Goal: Information Seeking & Learning: Learn about a topic

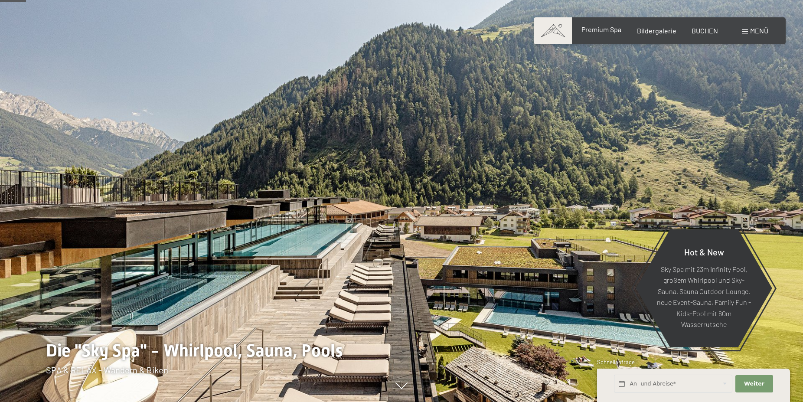
scroll to position [177, 0]
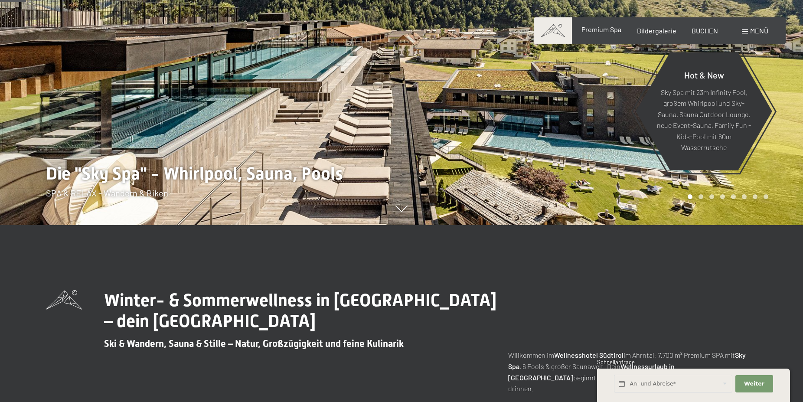
click at [598, 34] on div "Premium Spa" at bounding box center [602, 30] width 40 height 10
click at [599, 31] on span "Premium Spa" at bounding box center [602, 29] width 40 height 8
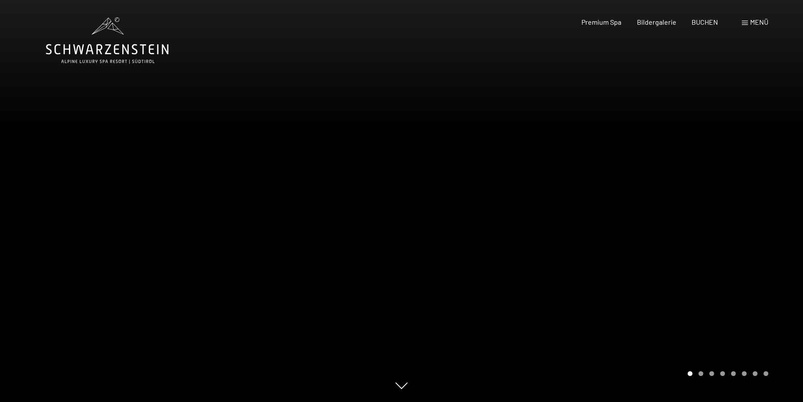
click at [779, 141] on div at bounding box center [603, 201] width 402 height 402
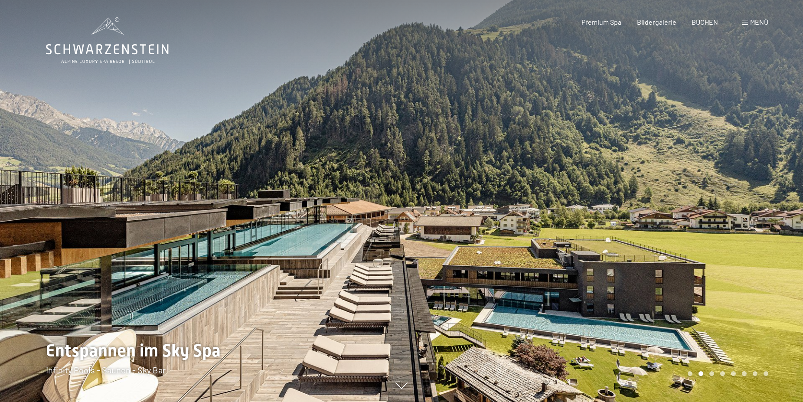
click at [772, 143] on div at bounding box center [603, 201] width 402 height 402
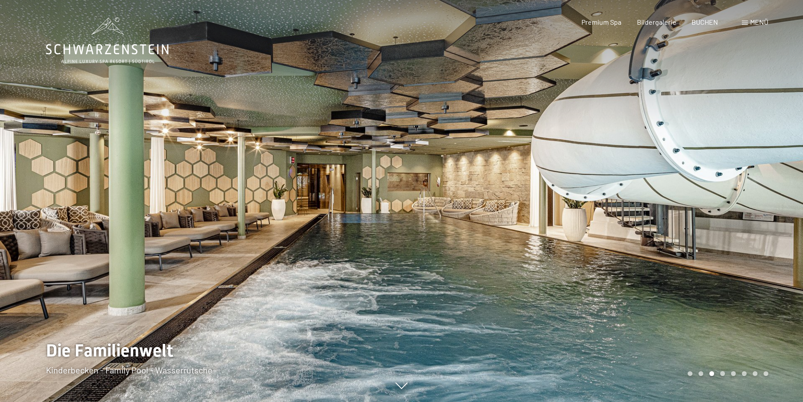
click at [772, 143] on div at bounding box center [603, 201] width 402 height 402
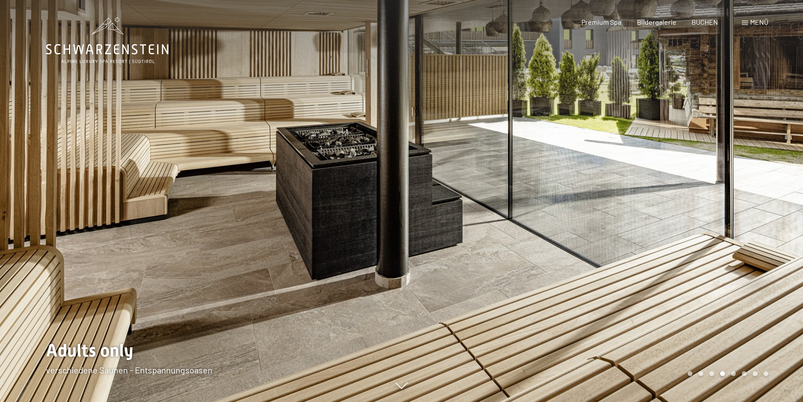
click at [772, 143] on div at bounding box center [603, 201] width 402 height 402
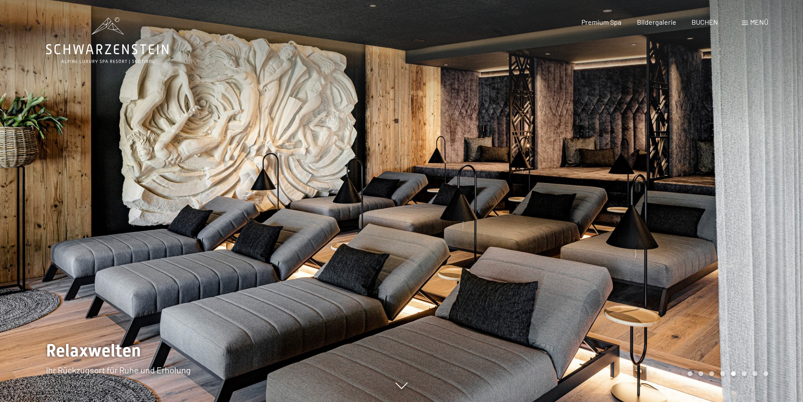
click at [772, 143] on div at bounding box center [603, 201] width 402 height 402
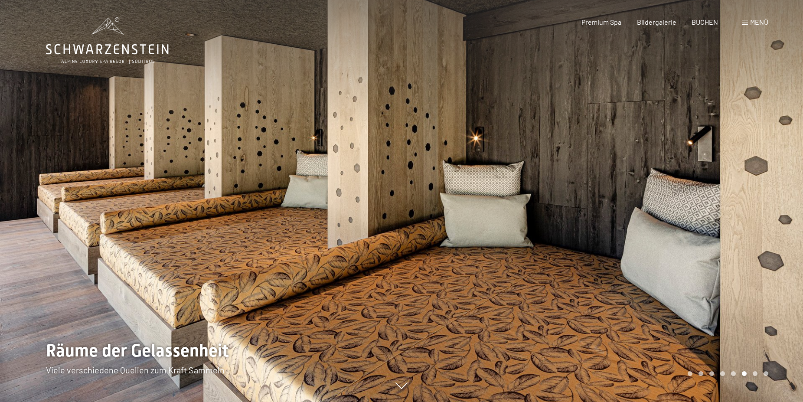
click at [772, 143] on div at bounding box center [603, 201] width 402 height 402
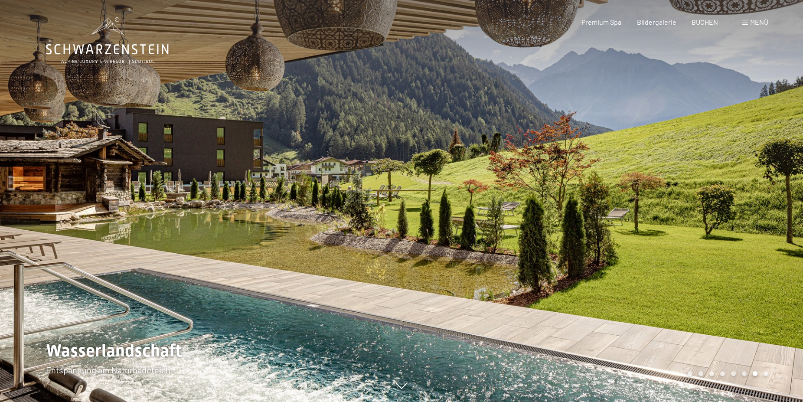
click at [772, 143] on div at bounding box center [603, 201] width 402 height 402
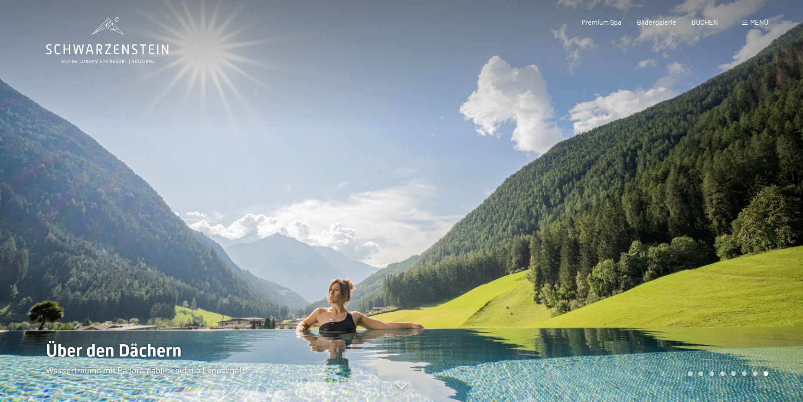
click at [755, 21] on span "Menü" at bounding box center [759, 22] width 18 height 8
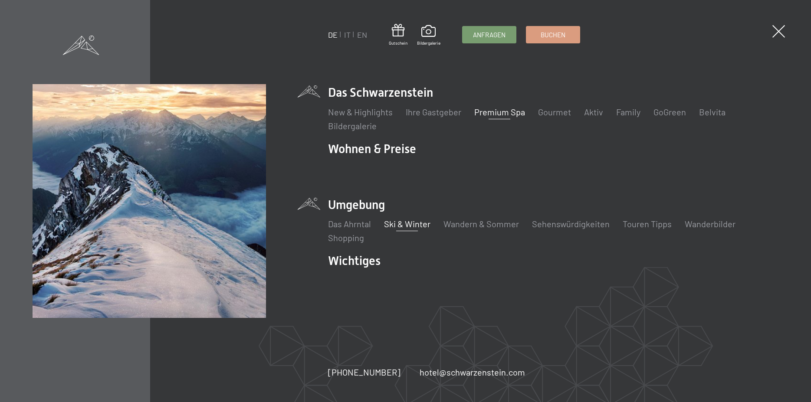
click at [398, 223] on link "Ski & Winter" at bounding box center [407, 224] width 46 height 10
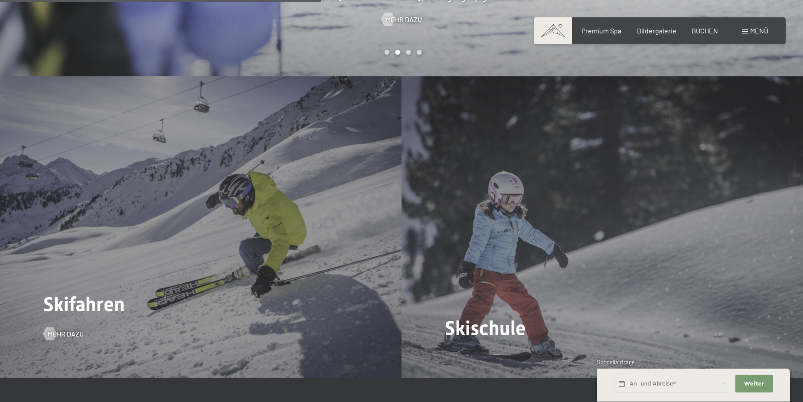
scroll to position [1327, 0]
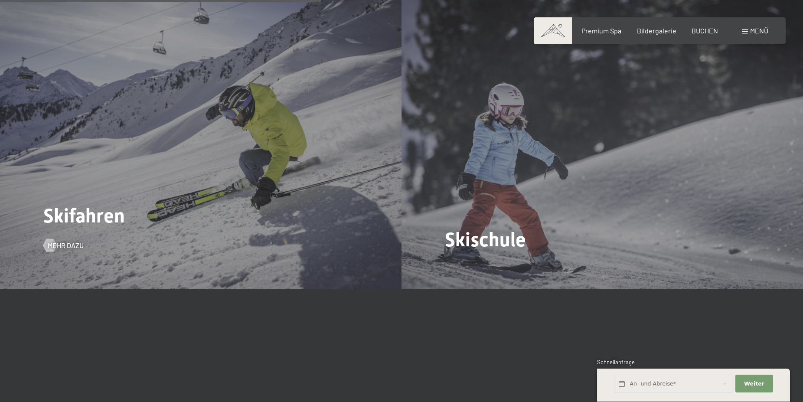
click at [170, 168] on div "Skifahren Mehr dazu" at bounding box center [201, 138] width 402 height 301
click at [66, 241] on span "Mehr dazu" at bounding box center [74, 246] width 36 height 10
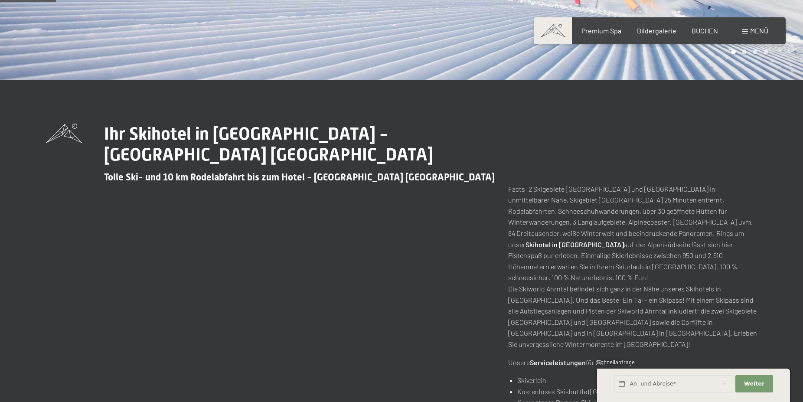
scroll to position [221, 0]
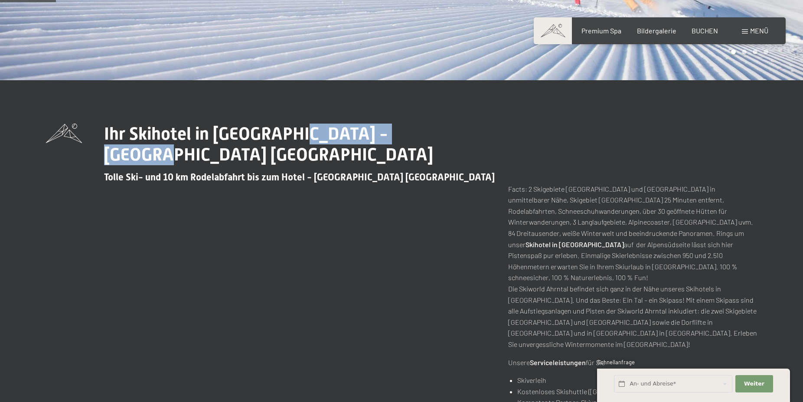
drag, startPoint x: 416, startPoint y: 137, endPoint x: 284, endPoint y: 139, distance: 132.7
click at [283, 139] on h1 "Ihr Skihotel in Südtirol - Skiworld Ahrntal" at bounding box center [302, 145] width 397 height 42
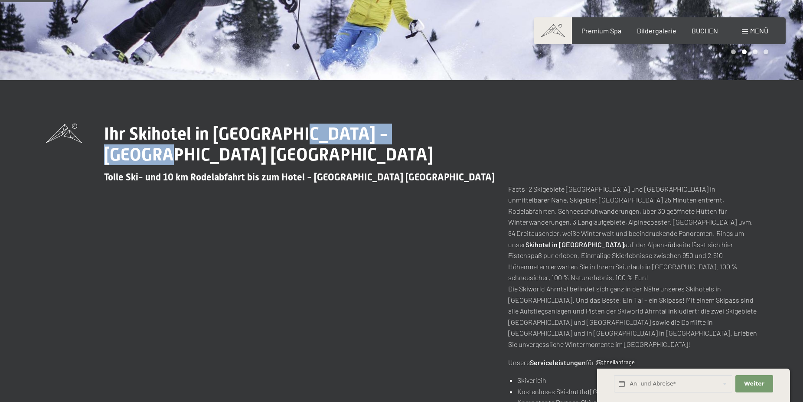
copy span "Skiworld Ahrntal"
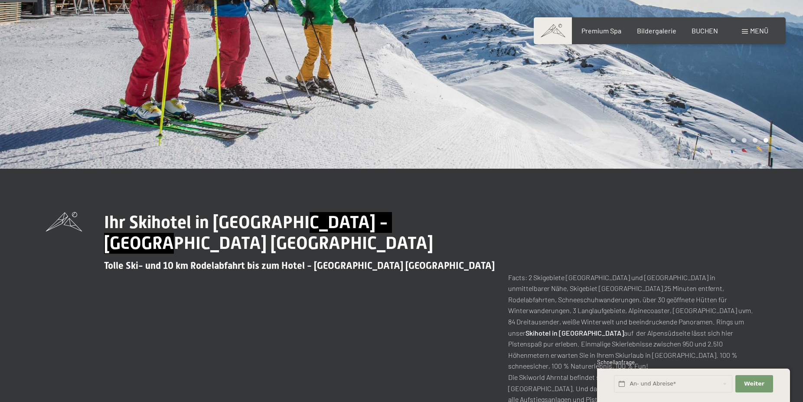
scroll to position [0, 0]
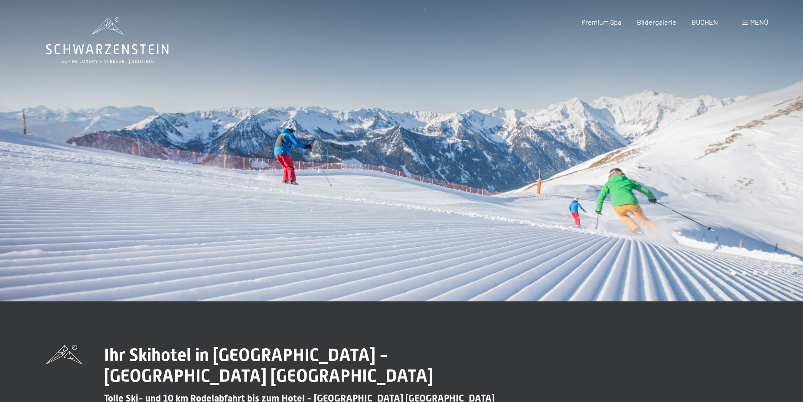
click at [650, 177] on div at bounding box center [603, 150] width 402 height 301
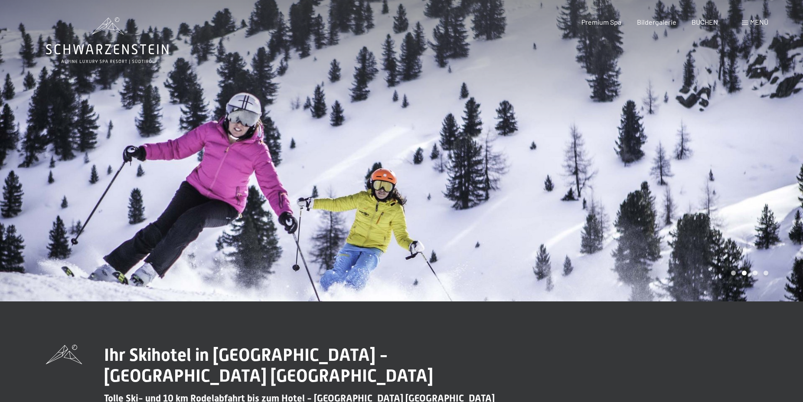
click at [650, 177] on div at bounding box center [603, 150] width 402 height 301
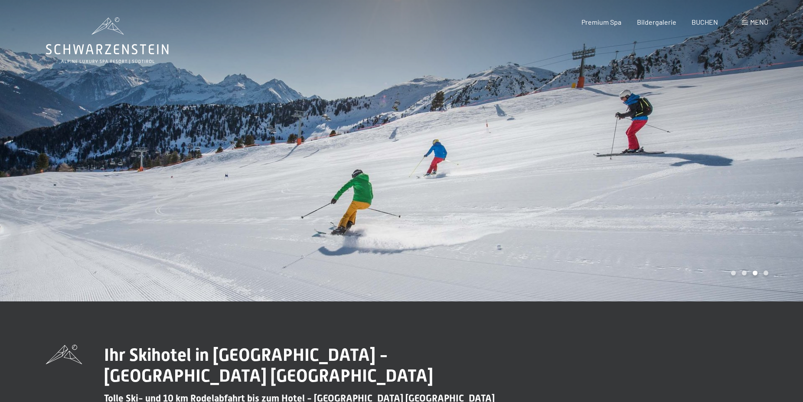
click at [650, 177] on div at bounding box center [603, 150] width 402 height 301
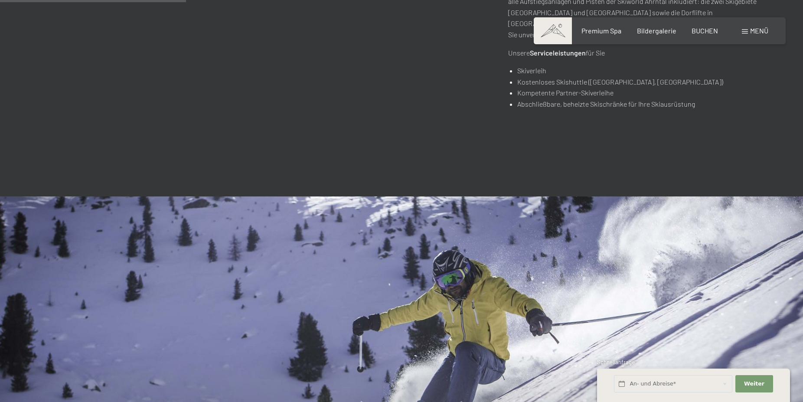
scroll to position [708, 0]
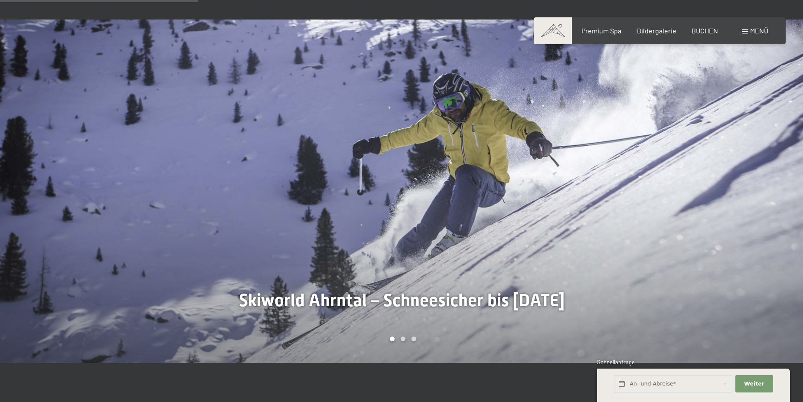
click at [623, 192] on div at bounding box center [603, 192] width 402 height 344
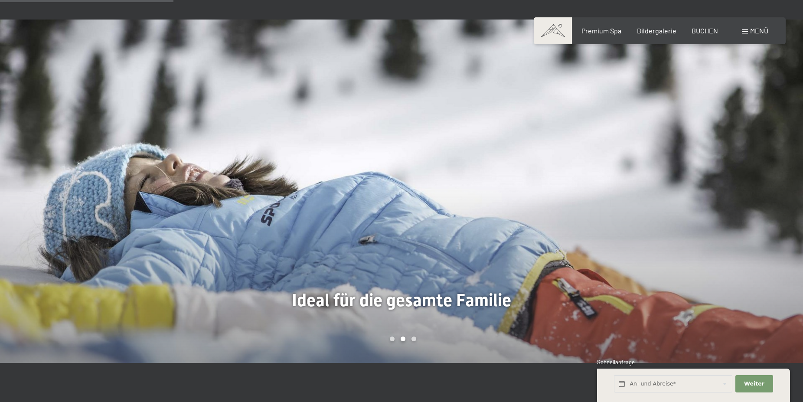
scroll to position [619, 0]
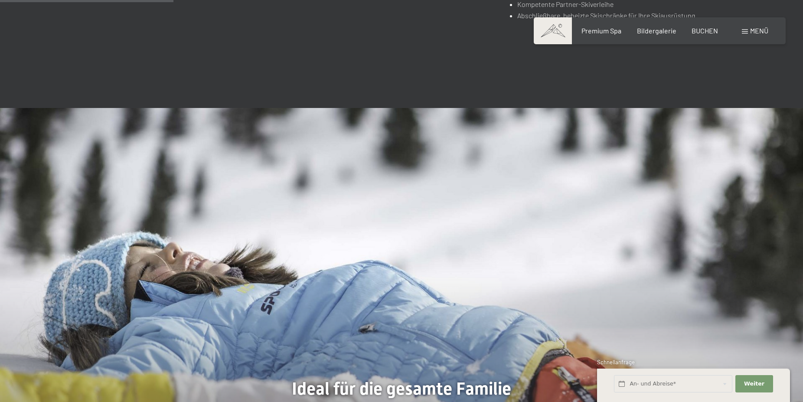
click at [637, 236] on div at bounding box center [603, 280] width 402 height 344
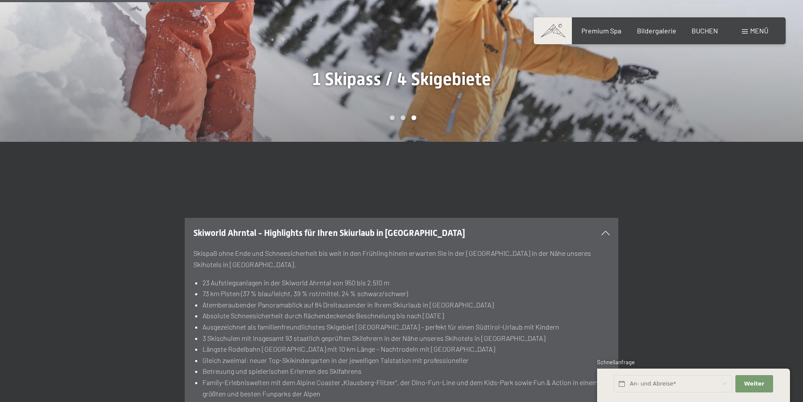
scroll to position [973, 0]
